Goal: Transaction & Acquisition: Purchase product/service

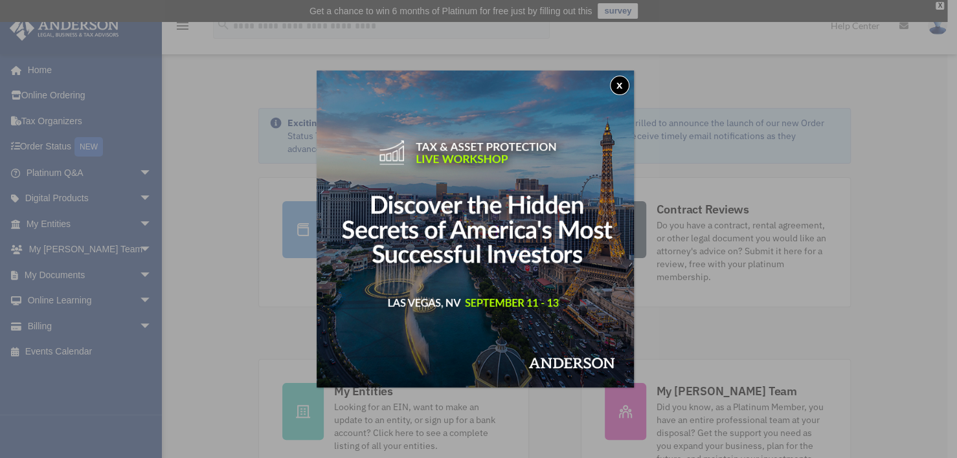
click at [615, 76] on img at bounding box center [475, 229] width 317 height 317
click at [624, 90] on button "x" at bounding box center [619, 85] width 19 height 19
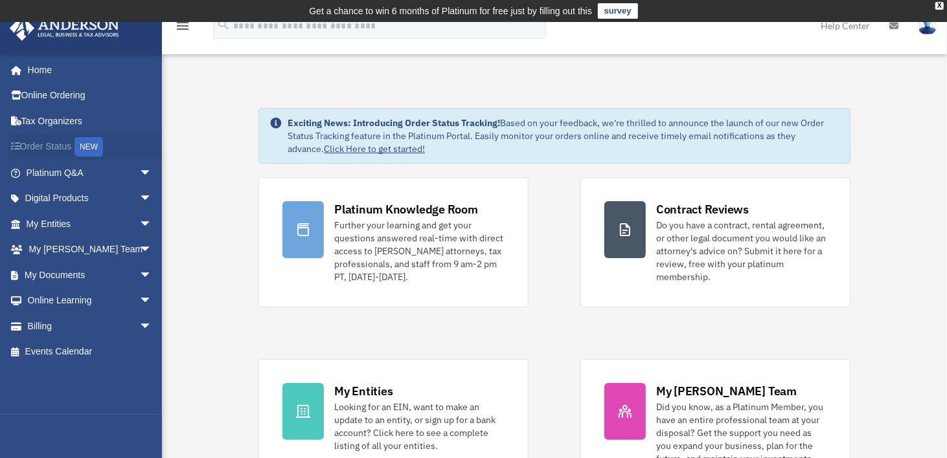
click at [46, 151] on link "Order Status NEW" at bounding box center [90, 147] width 163 height 27
click at [139, 320] on span "arrow_drop_down" at bounding box center [152, 326] width 26 height 27
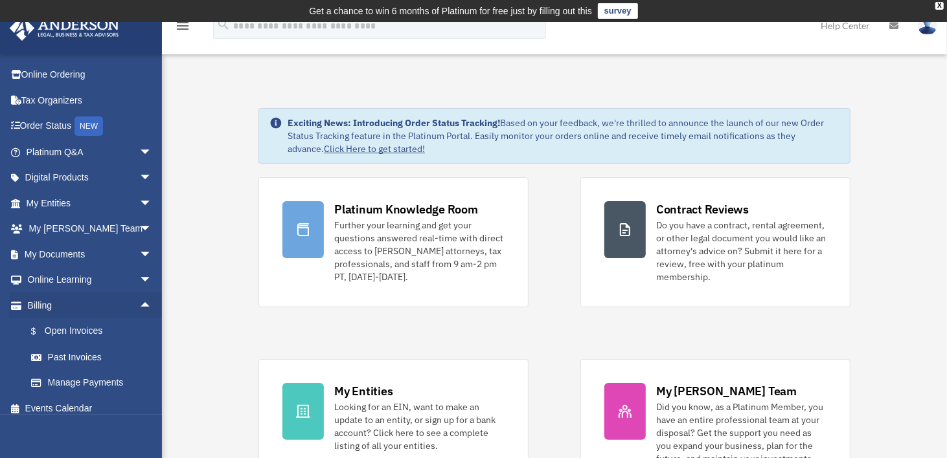
scroll to position [28, 0]
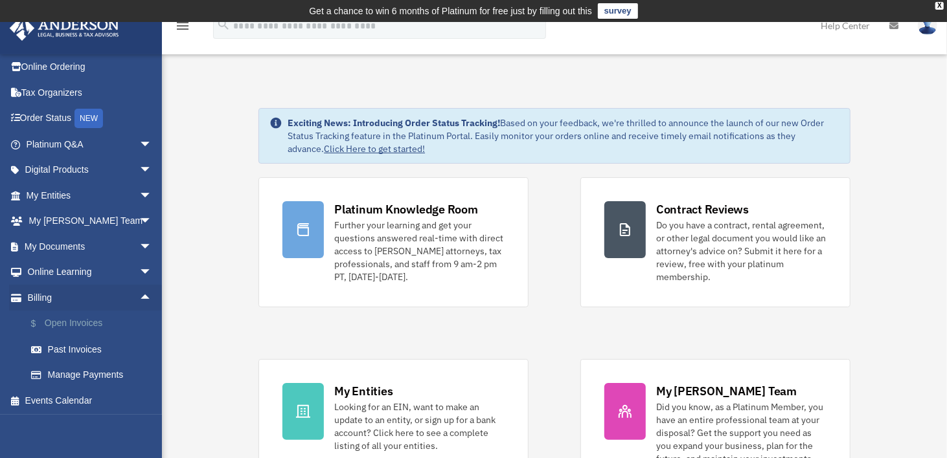
click at [94, 326] on link "$ Open Invoices" at bounding box center [94, 324] width 153 height 27
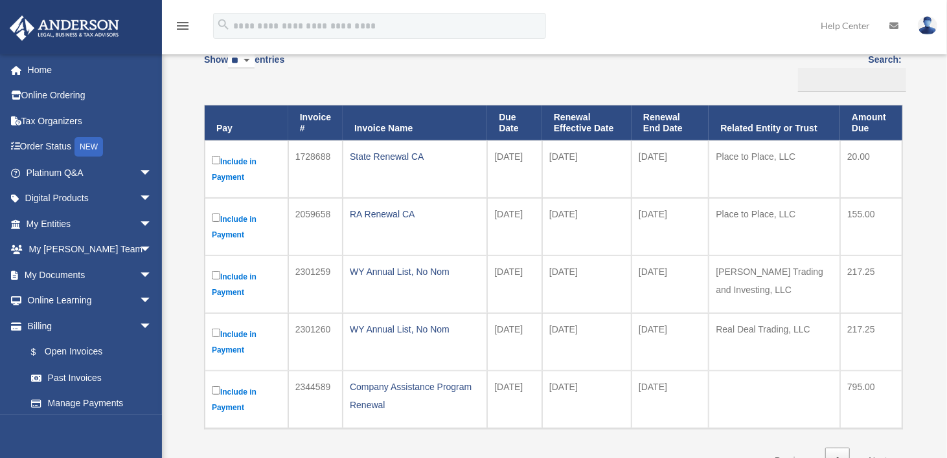
scroll to position [151, 0]
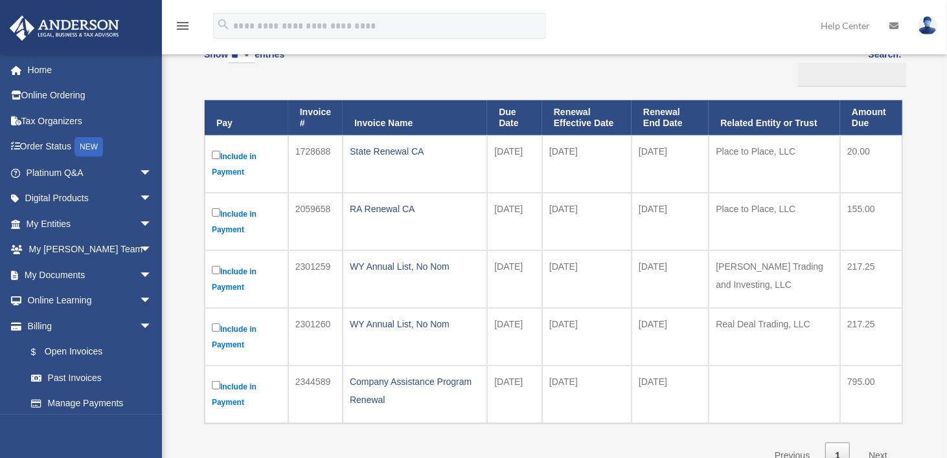
click at [222, 152] on label "Include in Payment" at bounding box center [246, 164] width 69 height 32
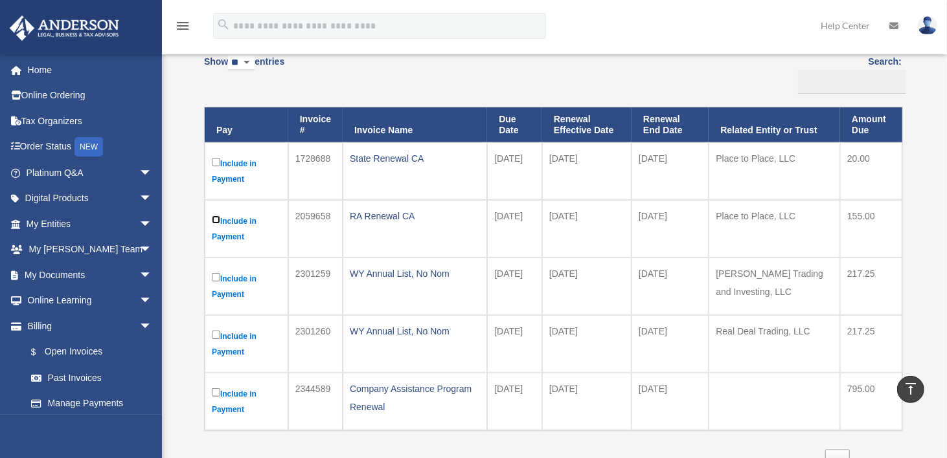
scroll to position [0, 0]
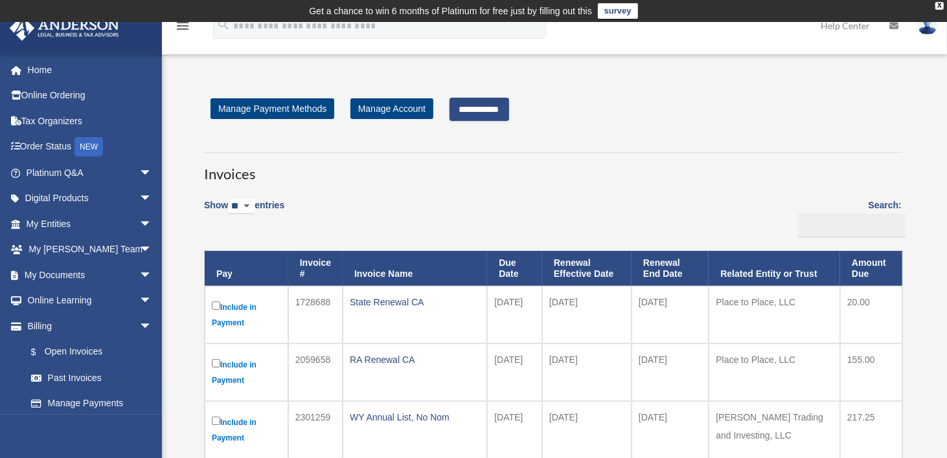
click at [484, 104] on input "**********" at bounding box center [479, 109] width 60 height 23
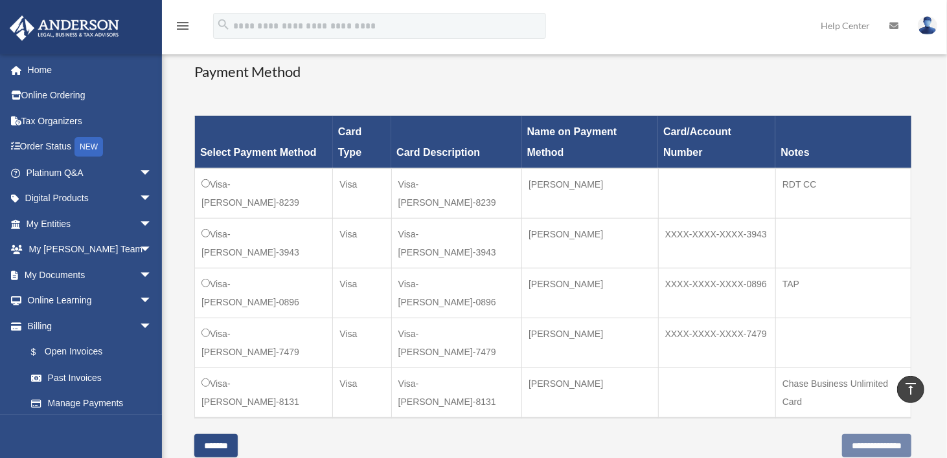
scroll to position [388, 0]
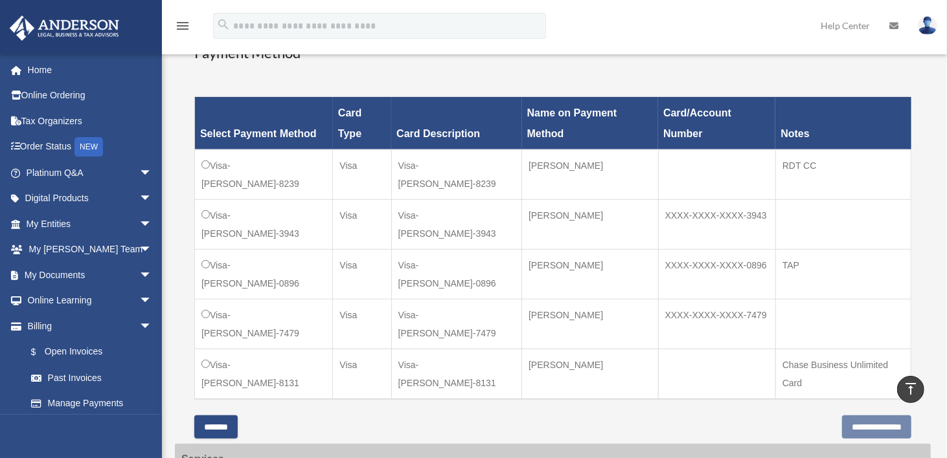
click at [251, 349] on td "Visa-Vincent-Martin-8131" at bounding box center [264, 374] width 138 height 51
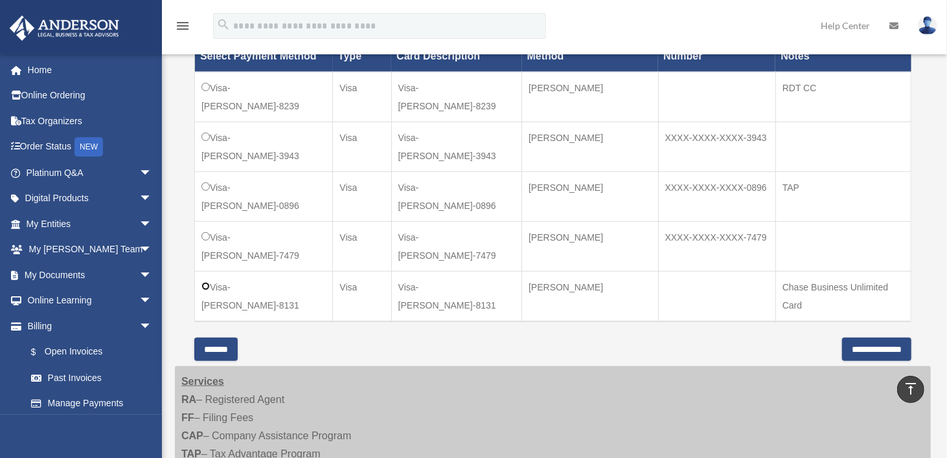
scroll to position [518, 0]
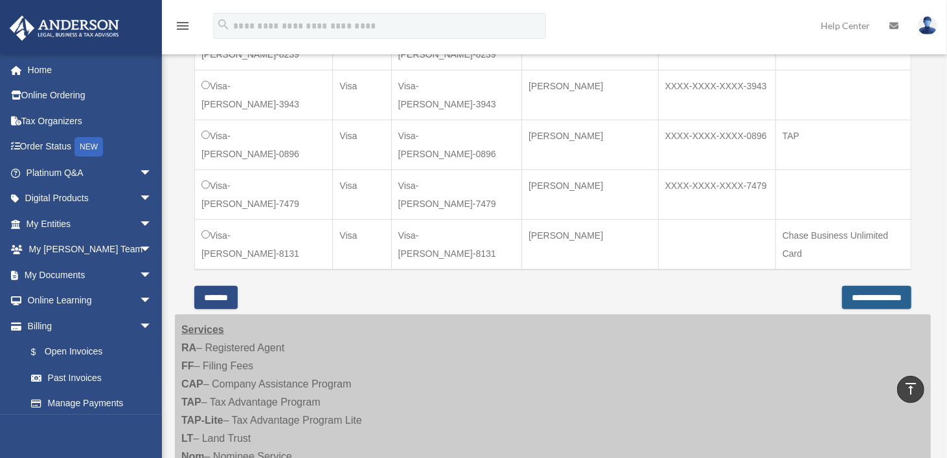
click at [872, 286] on input "**********" at bounding box center [876, 297] width 69 height 23
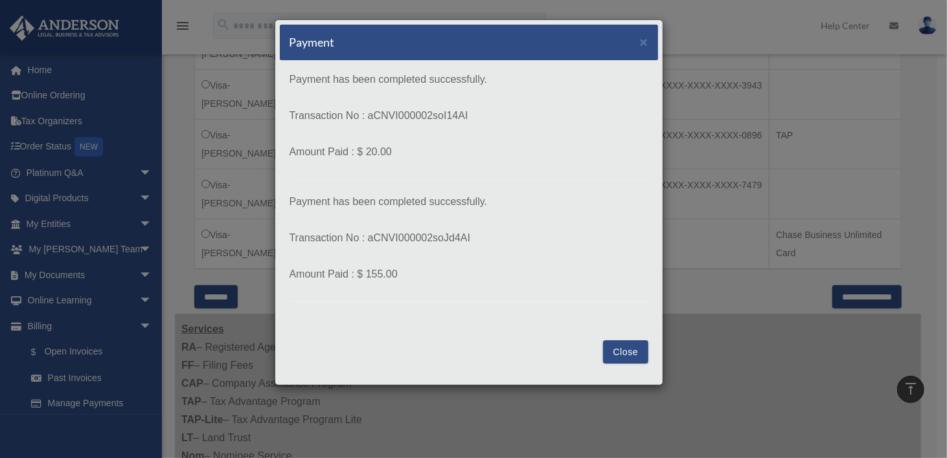
click at [623, 352] on button "Close" at bounding box center [625, 352] width 45 height 23
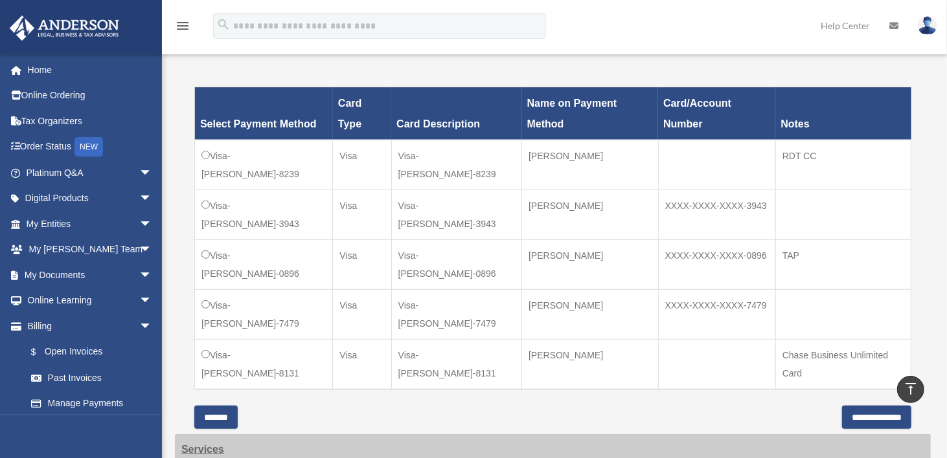
scroll to position [324, 0]
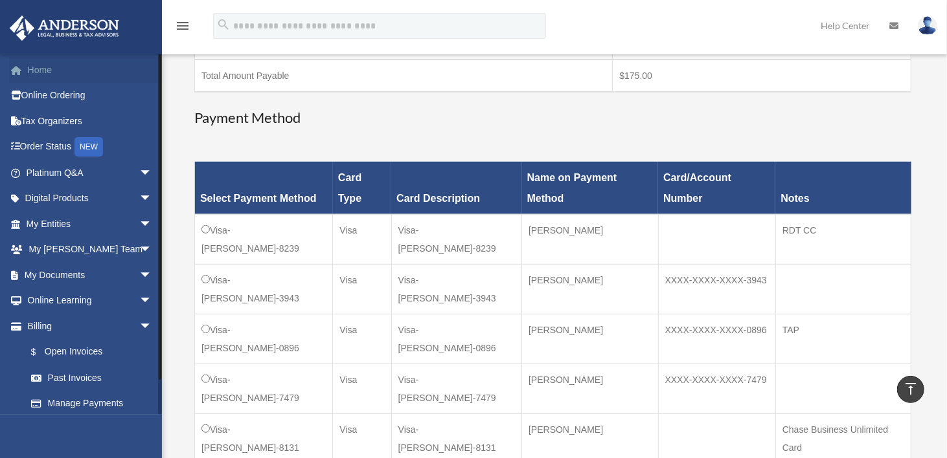
click at [52, 69] on link "Home" at bounding box center [90, 70] width 163 height 26
